Goal: Register for event/course: Sign up to attend an event or enroll in a course

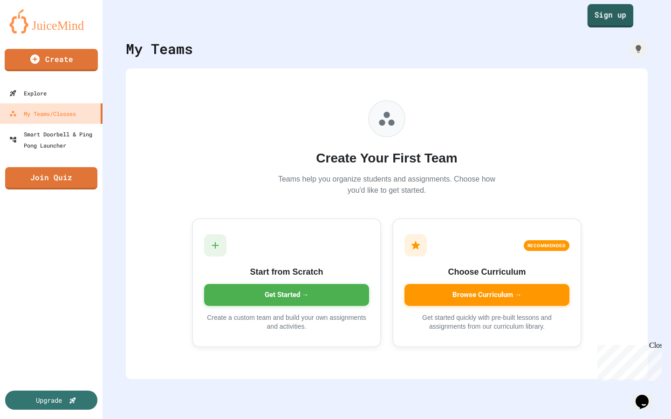
click at [605, 14] on link "Sign up" at bounding box center [610, 15] width 46 height 23
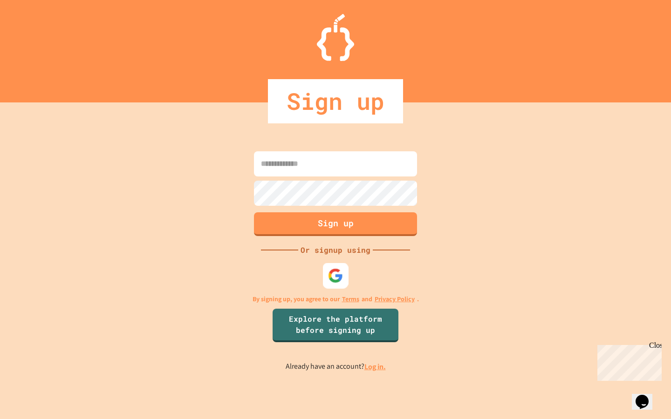
click at [331, 284] on div at bounding box center [336, 276] width 26 height 26
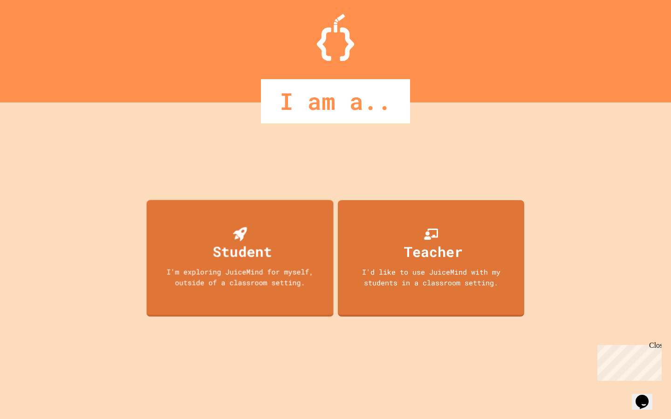
click at [295, 304] on div "Student I'm exploring JuiceMind for myself, outside of a classroom setting." at bounding box center [240, 258] width 187 height 117
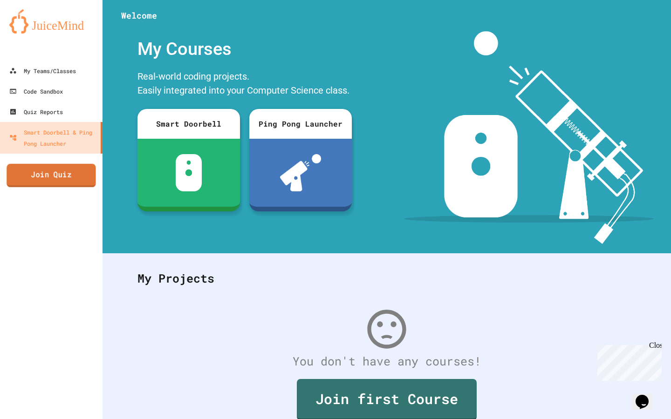
click at [82, 178] on link "Join Quiz" at bounding box center [51, 175] width 89 height 23
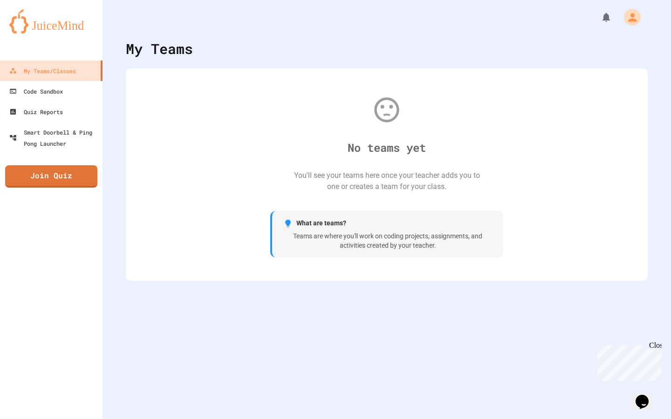
click at [308, 250] on div "Teams are where you'll work on coding projects, assignments, and activities cre…" at bounding box center [387, 241] width 209 height 18
click at [325, 191] on div "You'll see your teams here once your teacher adds you to one or creates a team …" at bounding box center [386, 181] width 186 height 22
click at [48, 95] on div "Code Sandbox" at bounding box center [36, 91] width 54 height 11
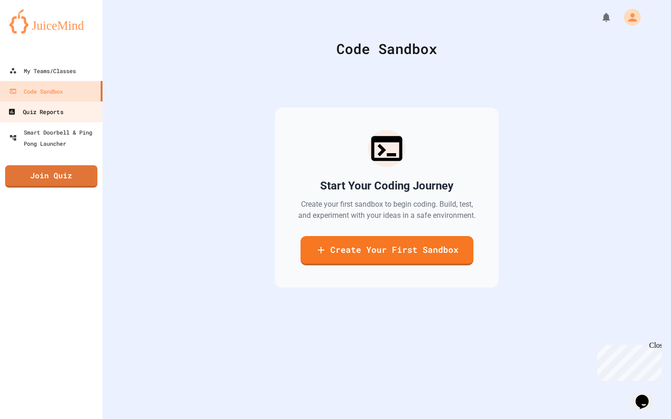
click at [54, 111] on div "Quiz Reports" at bounding box center [35, 112] width 55 height 12
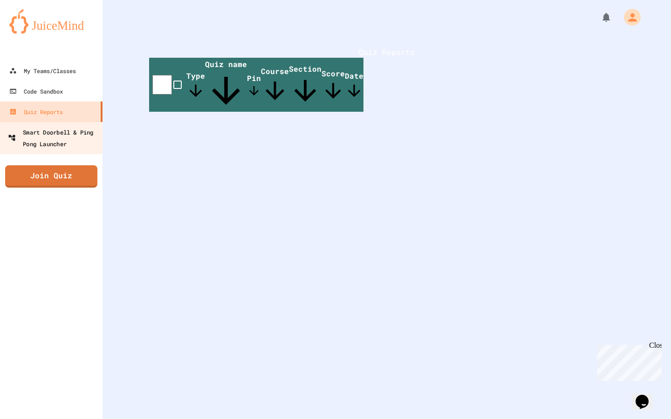
click at [66, 140] on div "Smart Doorbell & Ping Pong Launcher" at bounding box center [54, 137] width 92 height 23
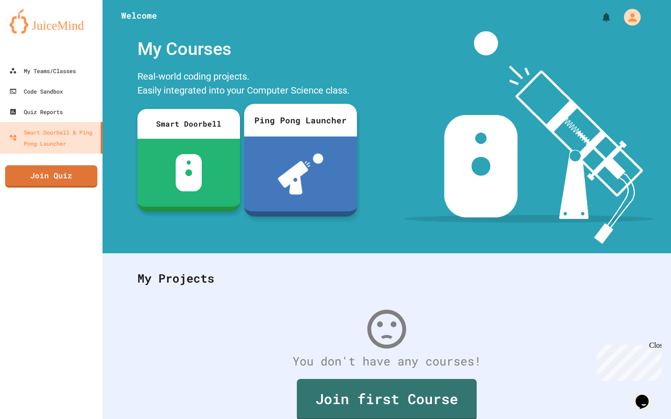
scroll to position [41, 0]
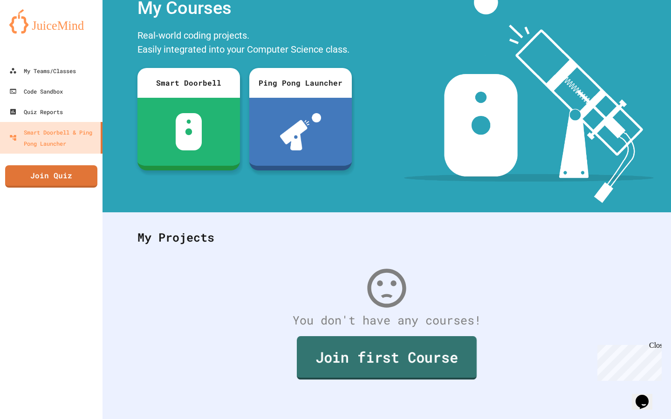
click at [354, 378] on link "Join first Course" at bounding box center [387, 357] width 180 height 43
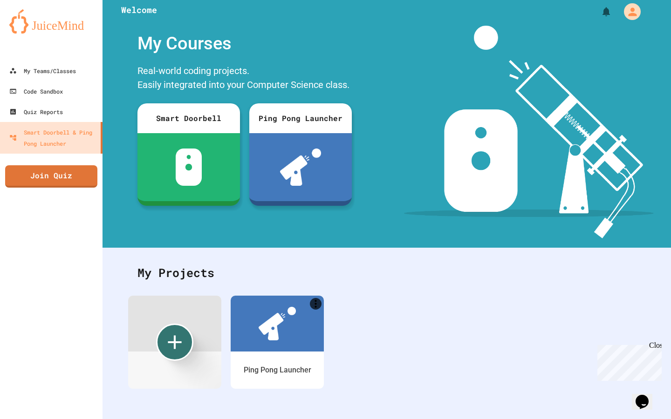
scroll to position [5, 0]
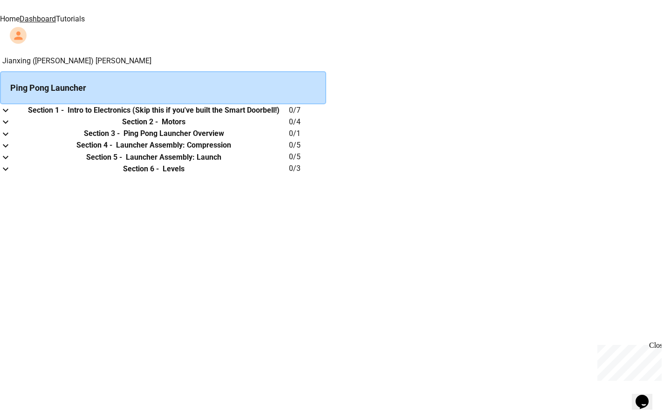
click at [280, 114] on h6 "Intro to Electronics (Skip this if you've built the Smart Doorbell!)" at bounding box center [174, 110] width 212 height 11
click at [11, 116] on icon "expand row" at bounding box center [5, 110] width 11 height 11
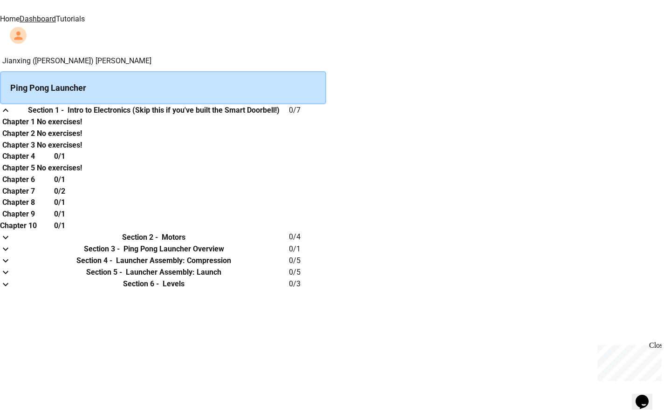
click at [11, 116] on icon "expand row" at bounding box center [5, 110] width 11 height 11
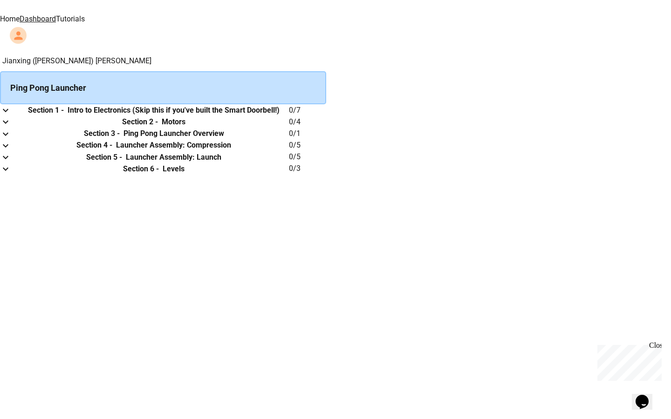
click at [11, 116] on icon "expand row" at bounding box center [5, 110] width 11 height 11
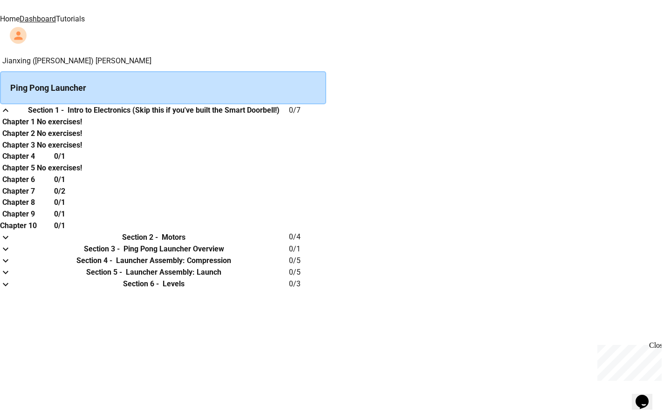
click at [11, 116] on icon "expand row" at bounding box center [5, 110] width 11 height 11
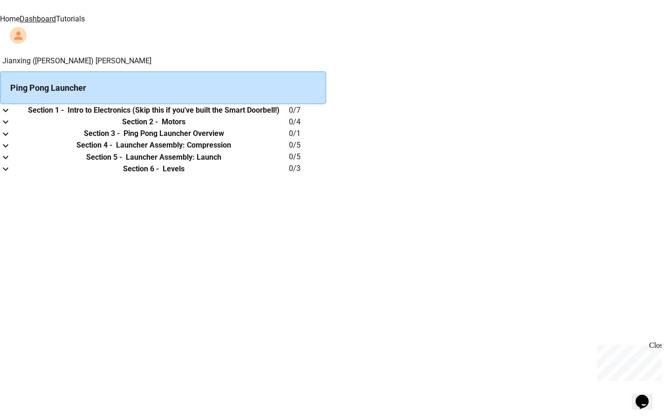
click at [201, 13] on img at bounding box center [229, 6] width 56 height 13
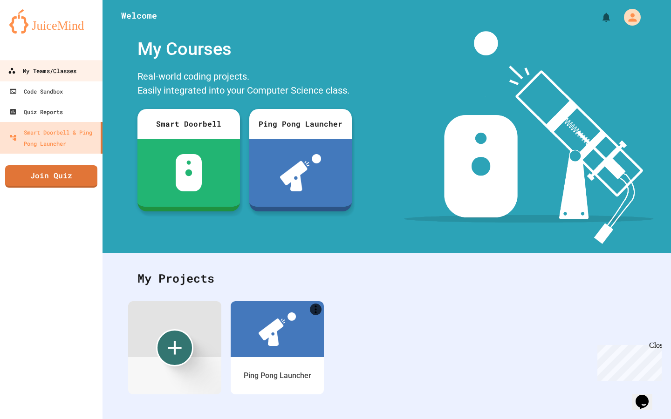
click at [69, 66] on div "My Teams/Classes" at bounding box center [42, 71] width 68 height 12
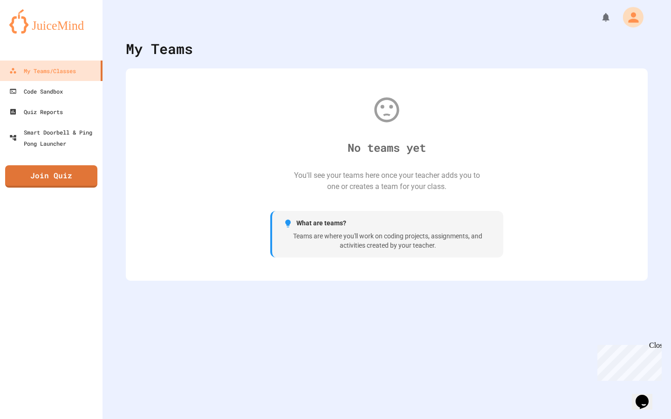
click at [638, 19] on icon "My Account" at bounding box center [632, 16] width 15 height 15
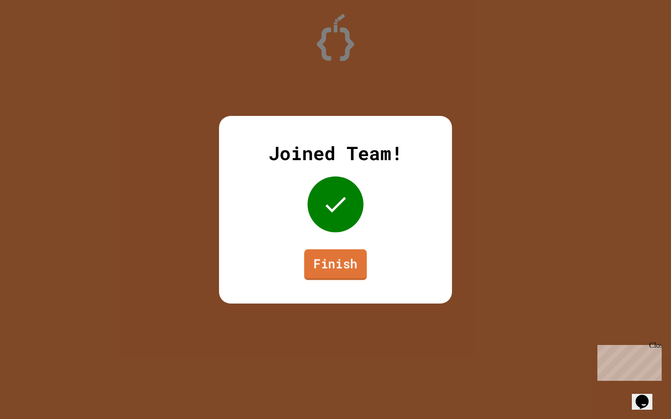
click at [307, 263] on link "Finish" at bounding box center [335, 264] width 63 height 31
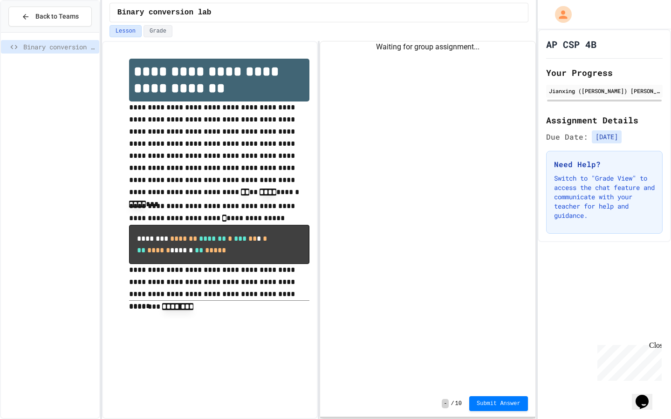
click at [117, 142] on div "**********" at bounding box center [210, 230] width 216 height 378
